Goal: Transaction & Acquisition: Purchase product/service

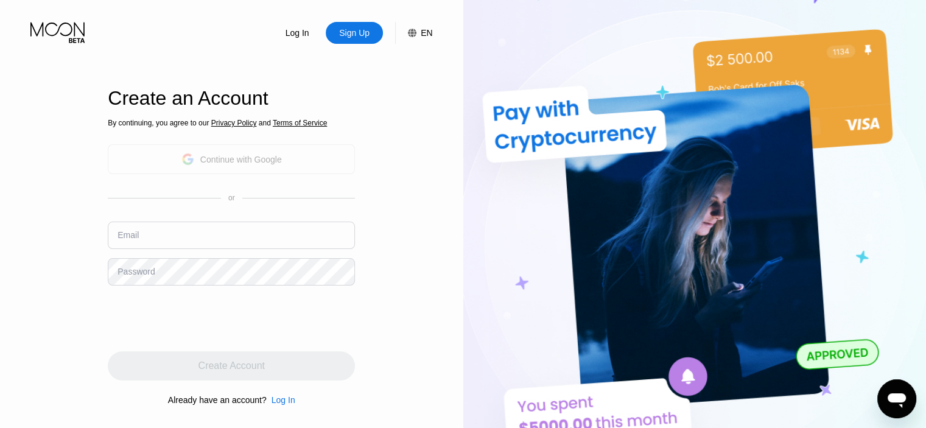
click at [236, 150] on div "Continue with Google" at bounding box center [231, 159] width 100 height 19
type input "[EMAIL_ADDRESS][DOMAIN_NAME]"
click at [177, 235] on input "[EMAIL_ADDRESS][DOMAIN_NAME]" at bounding box center [231, 235] width 247 height 27
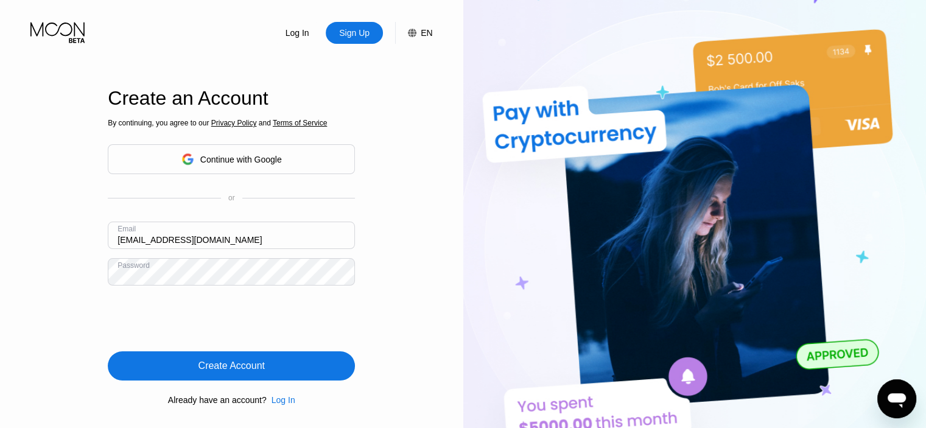
drag, startPoint x: 86, startPoint y: 262, endPoint x: 72, endPoint y: 265, distance: 14.3
click at [74, 264] on div "Log In Sign Up EN Language Select an item Save Create an Account By continuing,…" at bounding box center [231, 235] width 463 height 471
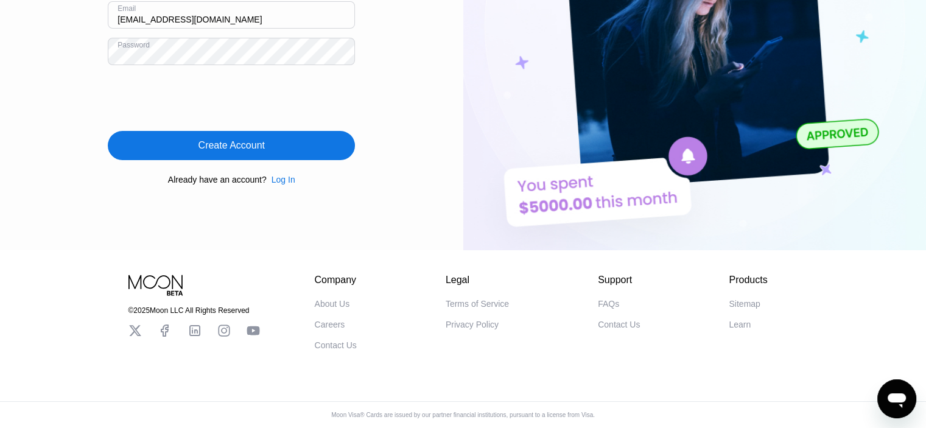
scroll to position [46, 0]
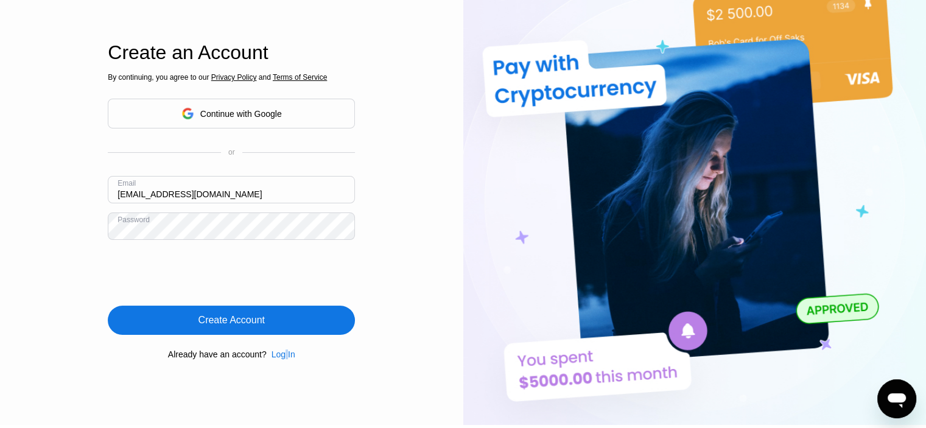
click at [283, 359] on div "Log In" at bounding box center [284, 355] width 24 height 10
click at [281, 359] on div "Log In" at bounding box center [284, 355] width 24 height 10
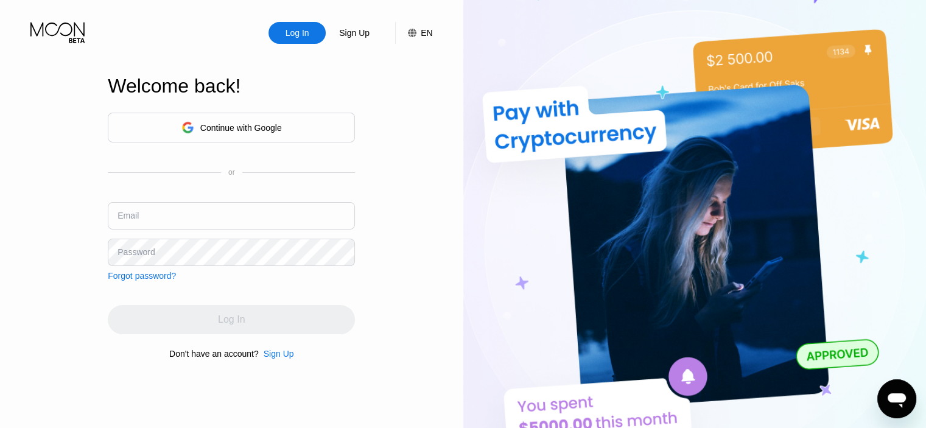
click at [171, 212] on input "text" at bounding box center [231, 215] width 247 height 27
click at [157, 213] on input "text" at bounding box center [231, 215] width 247 height 27
paste input "[EMAIL_ADDRESS][DOMAIN_NAME]"
type input "[EMAIL_ADDRESS][DOMAIN_NAME]"
click at [88, 307] on div "Log In Sign Up EN Language Select an item Save Welcome back! Continue with Goog…" at bounding box center [231, 235] width 463 height 471
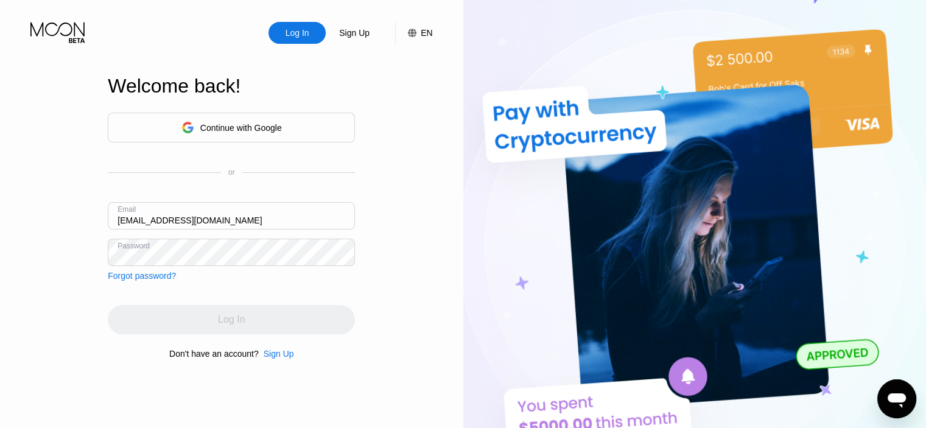
click at [221, 309] on div "Log In" at bounding box center [231, 319] width 247 height 29
click at [262, 212] on input "[EMAIL_ADDRESS][DOMAIN_NAME]" at bounding box center [231, 215] width 247 height 27
click at [23, 275] on div "Log In Sign Up EN Language Select an item Save Welcome back! Continue with Goog…" at bounding box center [231, 235] width 463 height 471
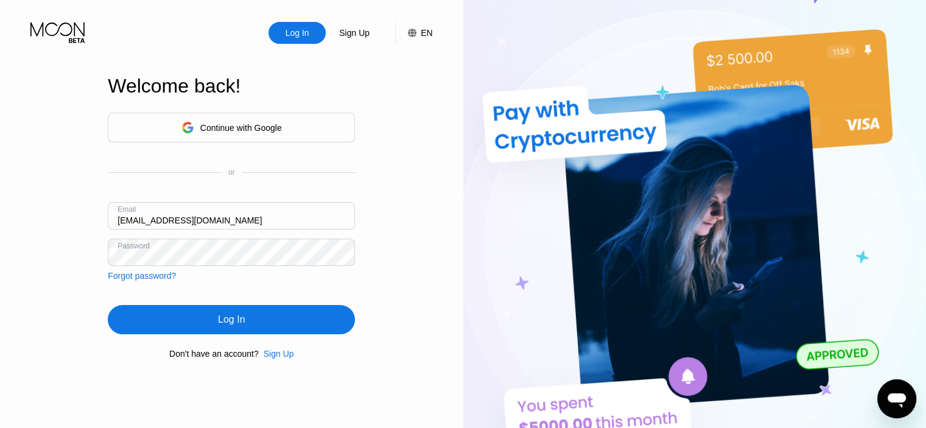
click at [256, 315] on div "Log In" at bounding box center [231, 319] width 247 height 29
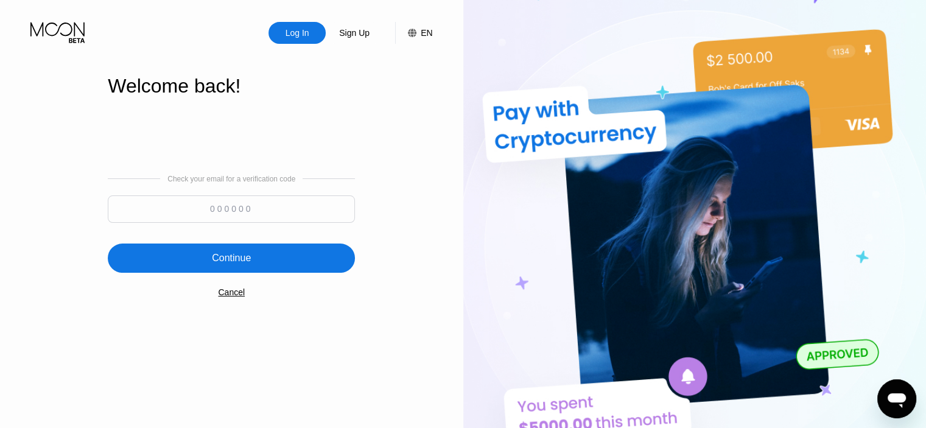
click at [270, 214] on input at bounding box center [231, 208] width 247 height 27
type input "451811"
click at [250, 261] on div "Continue" at bounding box center [231, 258] width 39 height 12
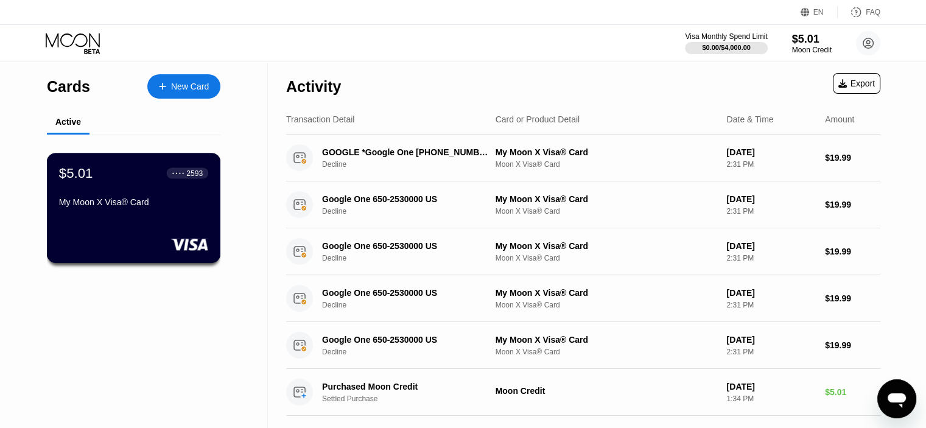
click at [161, 206] on div "My Moon X Visa® Card" at bounding box center [133, 202] width 149 height 10
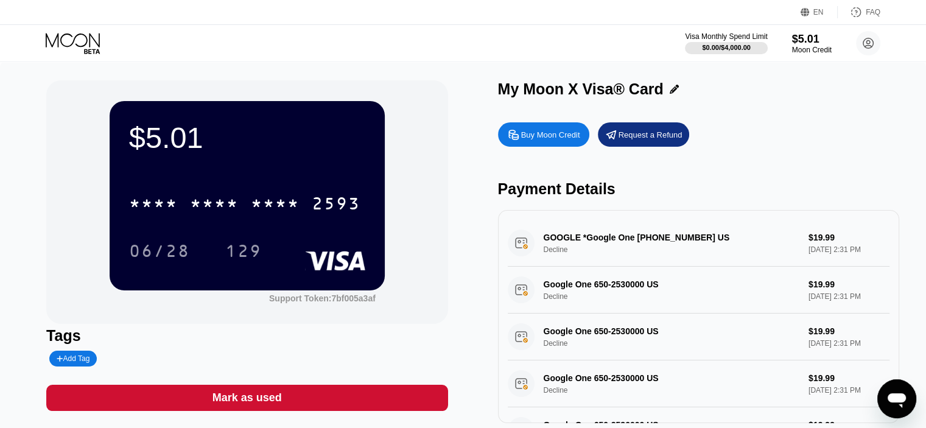
click at [552, 138] on div "Buy Moon Credit" at bounding box center [550, 135] width 59 height 10
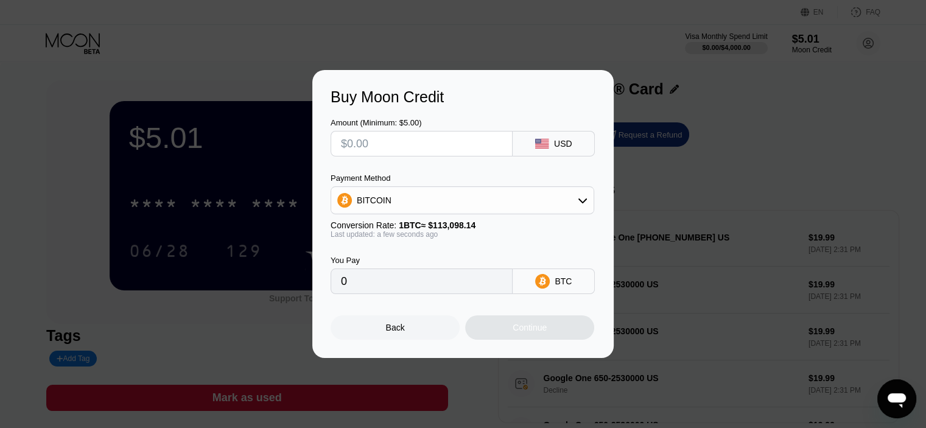
click at [409, 152] on input "text" at bounding box center [421, 144] width 161 height 24
type input "$6"
type input "0.00005306"
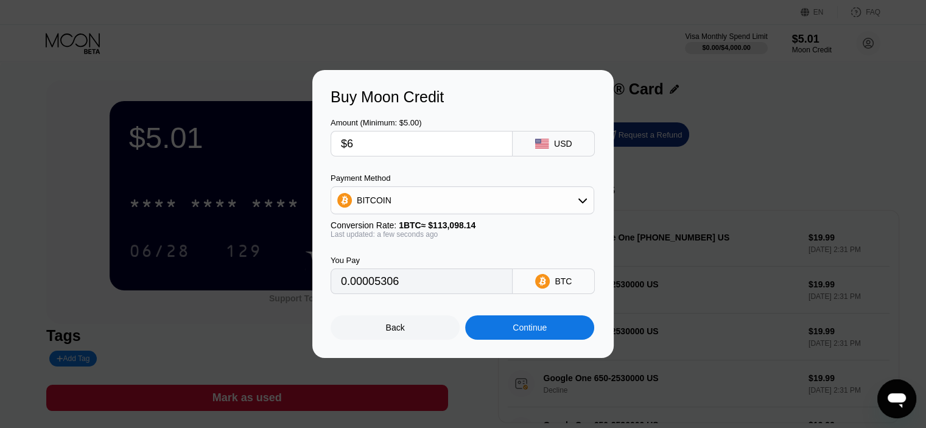
type input "$6"
click at [415, 199] on div "BITCOIN" at bounding box center [462, 200] width 262 height 24
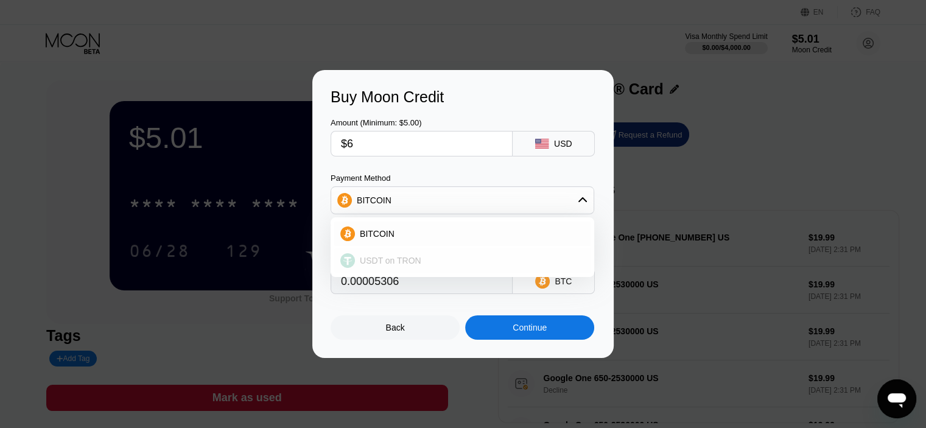
click at [382, 262] on span "USDT on TRON" at bounding box center [391, 261] width 62 height 10
type input "6.06"
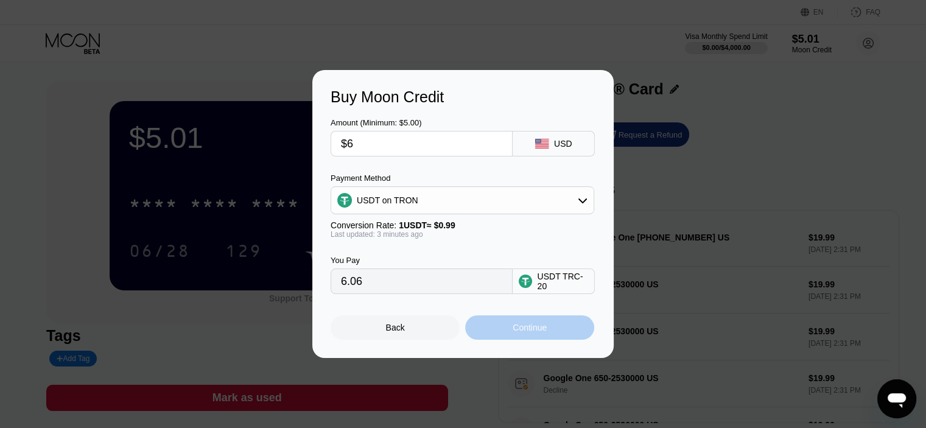
click at [519, 332] on div "Continue" at bounding box center [530, 328] width 34 height 10
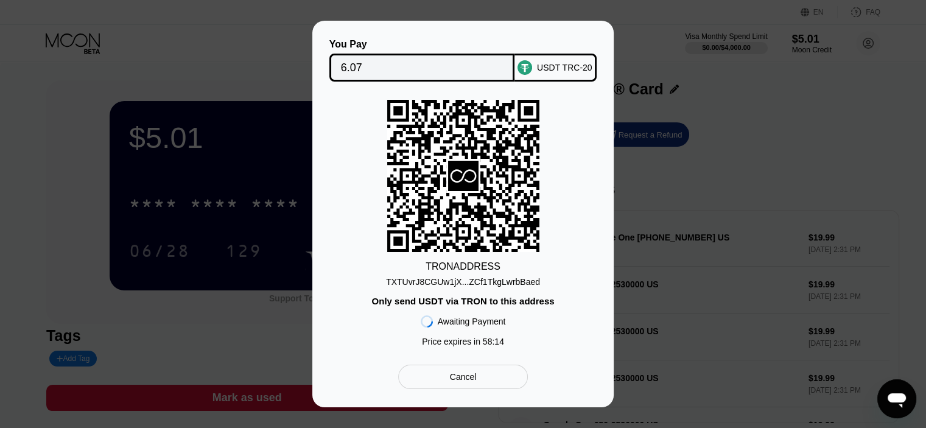
click at [392, 282] on div "TXTUvrJ8CGUw1jX...ZCf1TkgLwrbBaed" at bounding box center [463, 282] width 154 height 10
click at [395, 282] on div "TRON ADDRESS TXTUvrJ8CGUw1jX...ZCf1TkgLwrbBaed Only send USDT via TRON to this …" at bounding box center [463, 226] width 265 height 253
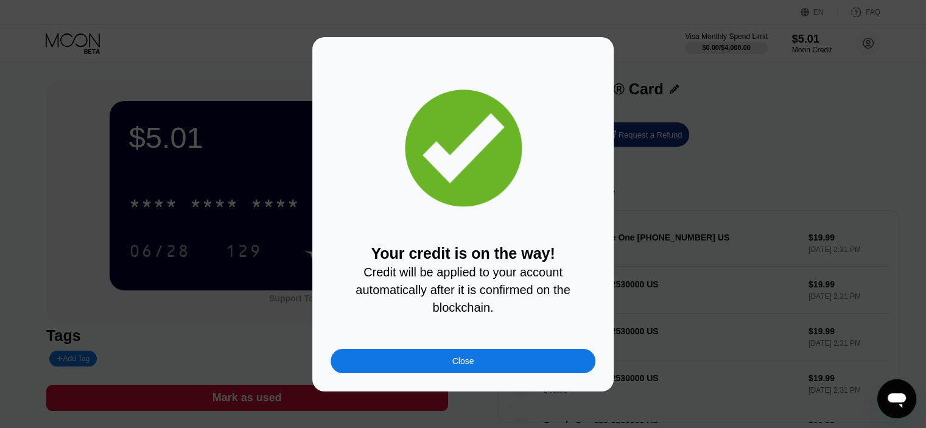
click at [496, 370] on div "Close" at bounding box center [463, 361] width 265 height 24
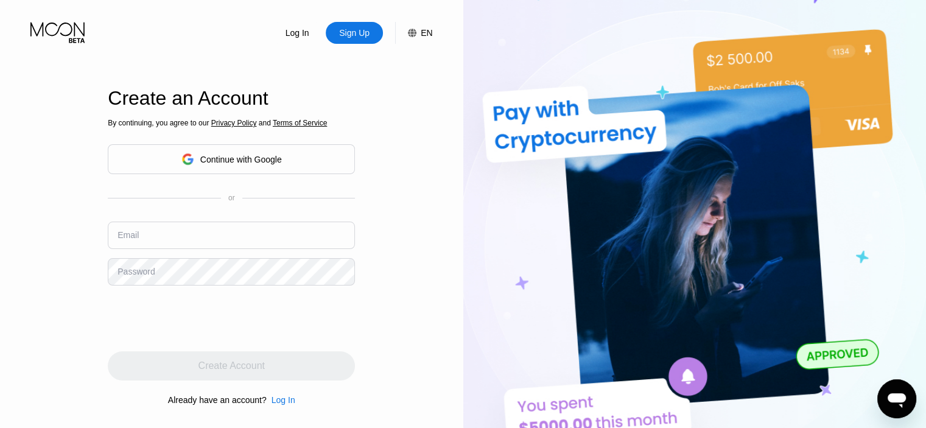
type input "[EMAIL_ADDRESS][DOMAIN_NAME]"
drag, startPoint x: 261, startPoint y: 236, endPoint x: 98, endPoint y: 237, distance: 162.6
click at [98, 237] on div "Log In Sign Up EN Language Select an item Save Create an Account By continuing,…" at bounding box center [231, 235] width 463 height 471
click at [92, 280] on div "Log In Sign Up EN Language Select an item Save Create an Account By continuing,…" at bounding box center [231, 235] width 463 height 471
drag, startPoint x: 273, startPoint y: 238, endPoint x: 88, endPoint y: 243, distance: 185.8
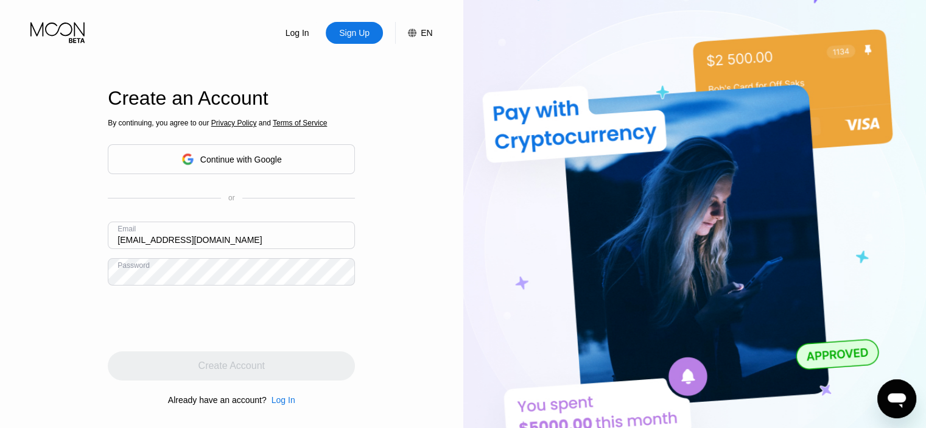
click at [88, 243] on div "Log In Sign Up EN Language Select an item Save Create an Account By continuing,…" at bounding box center [231, 235] width 463 height 471
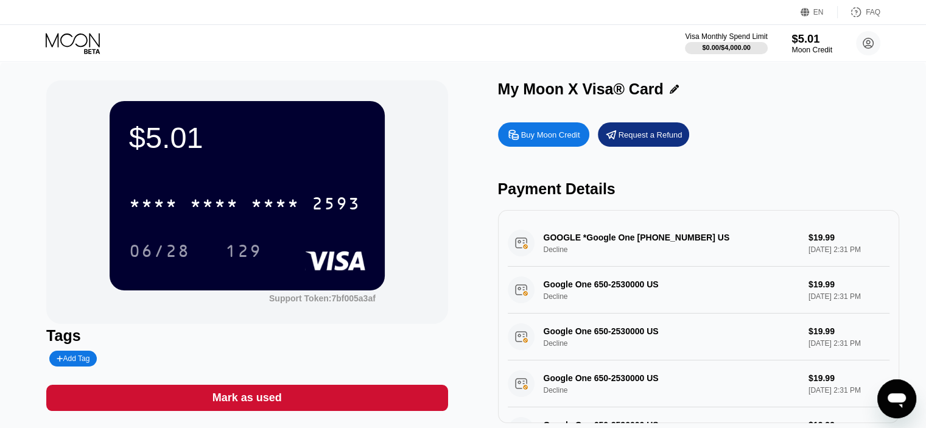
click at [804, 45] on div "$5.01" at bounding box center [812, 38] width 41 height 13
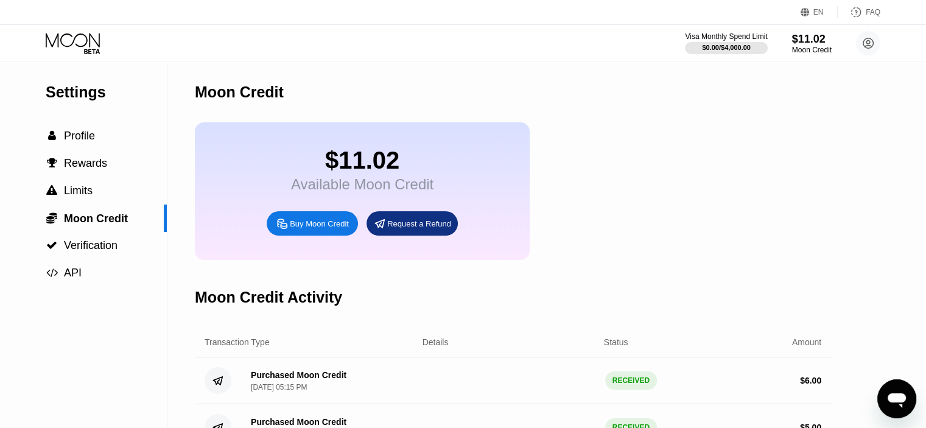
click at [777, 175] on div "$11.02 Available Moon Credit Buy Moon Credit Request a Refund" at bounding box center [513, 191] width 636 height 138
click at [62, 137] on div " Profile" at bounding box center [70, 136] width 49 height 13
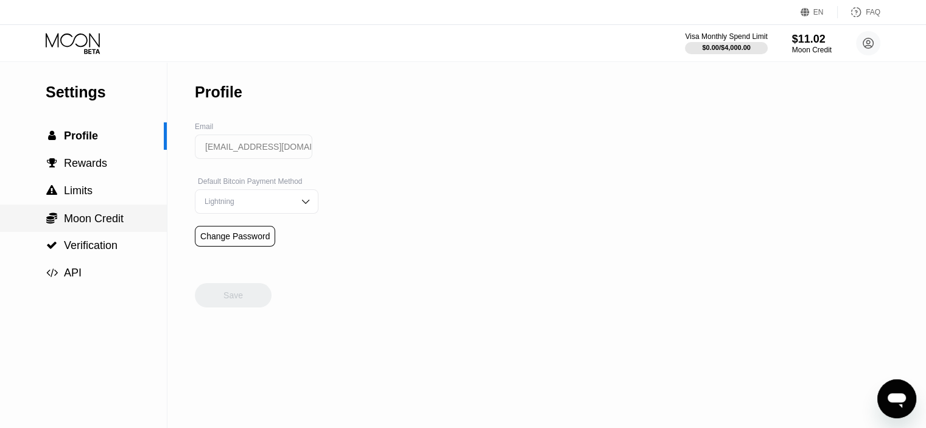
click at [96, 214] on span "Moon Credit" at bounding box center [94, 219] width 60 height 12
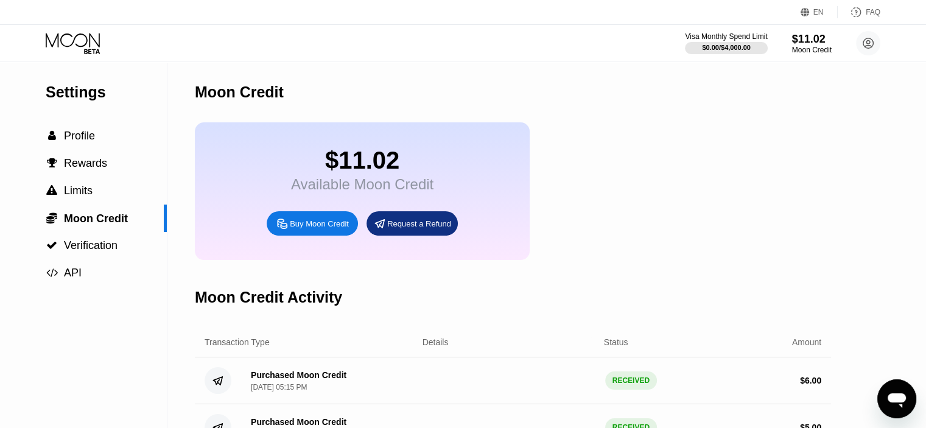
click at [342, 161] on div "$11.02" at bounding box center [362, 160] width 142 height 27
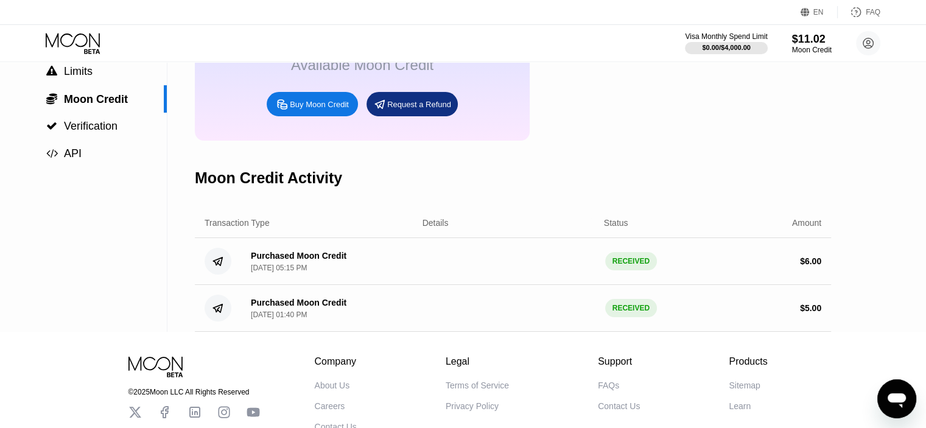
scroll to position [223, 0]
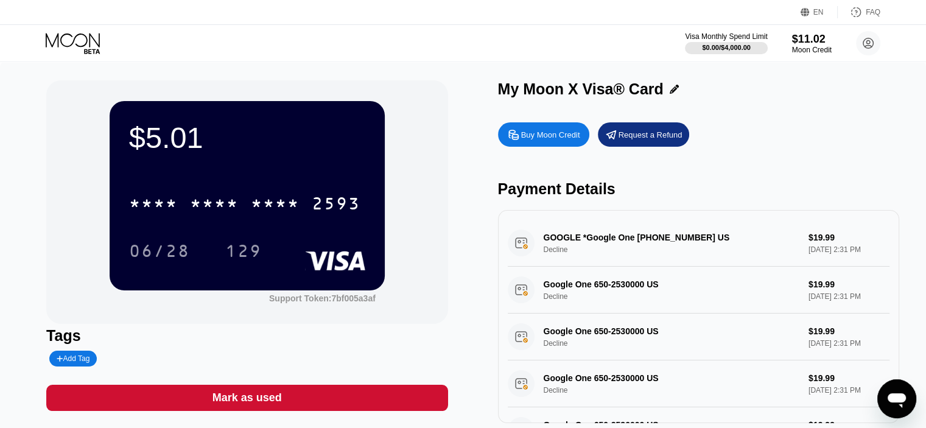
click at [206, 140] on div "$5.01" at bounding box center [247, 138] width 236 height 34
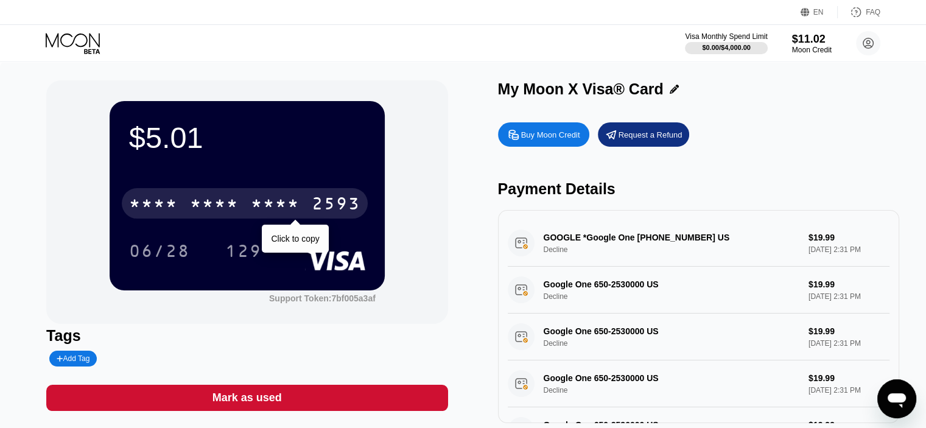
click at [171, 201] on div "* * * *" at bounding box center [153, 204] width 49 height 19
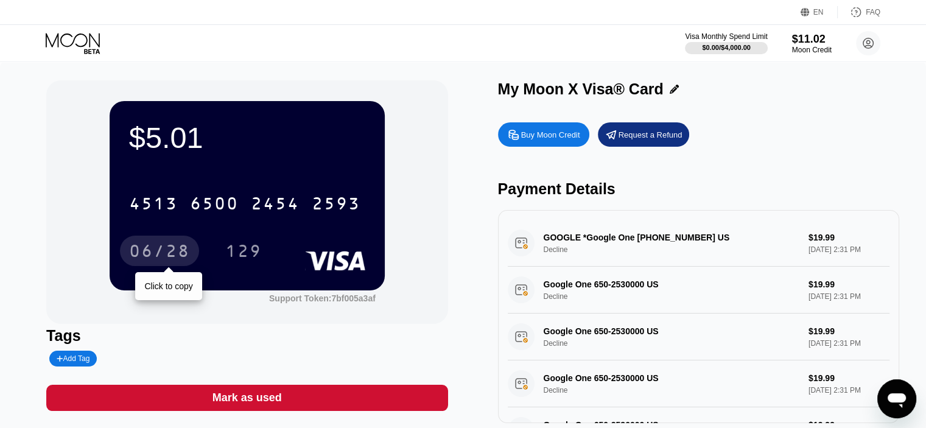
click at [146, 248] on div "06/28" at bounding box center [159, 252] width 61 height 19
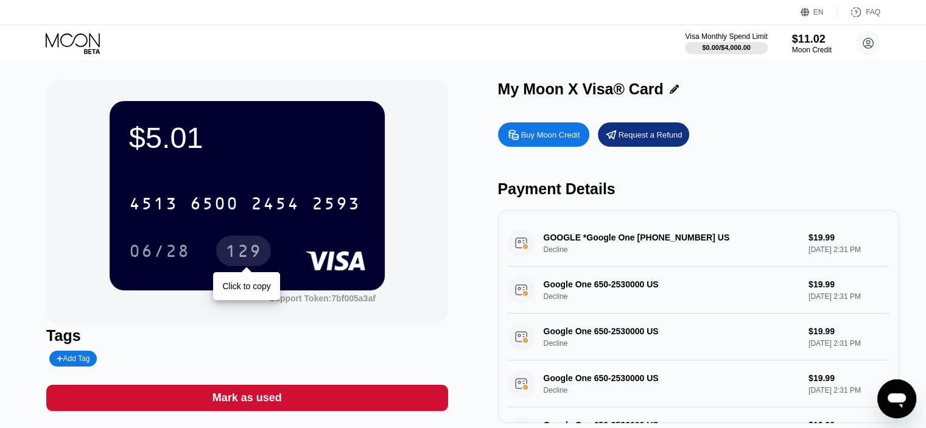
click at [248, 253] on div "129" at bounding box center [243, 252] width 37 height 19
